Goal: Task Accomplishment & Management: Manage account settings

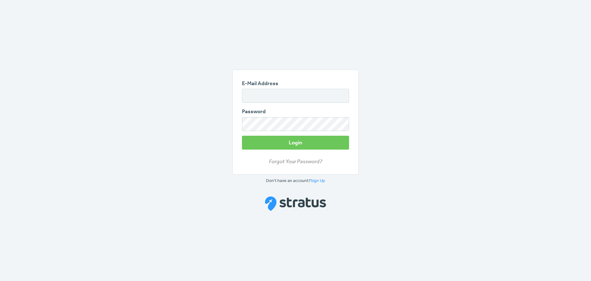
type input "[PERSON_NAME][EMAIL_ADDRESS][PERSON_NAME][DOMAIN_NAME]"
click at [262, 94] on input "E-Mail Address" at bounding box center [295, 96] width 107 height 14
type input "[PERSON_NAME][EMAIL_ADDRESS][PERSON_NAME][DOMAIN_NAME]"
click at [242, 135] on button "Login" at bounding box center [295, 142] width 107 height 14
